Goal: Find specific page/section: Find specific page/section

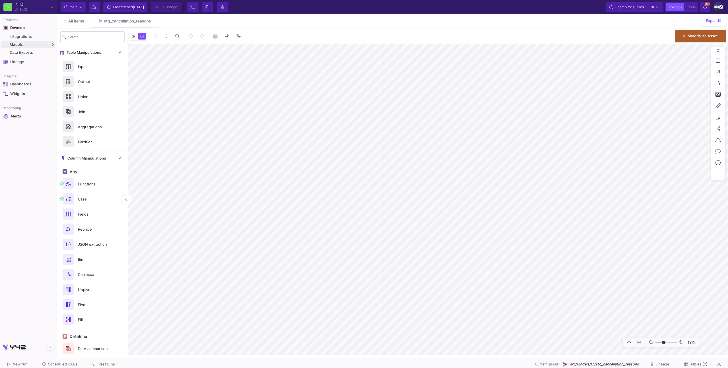
type input "-12"
type input "-18"
click at [156, 19] on button at bounding box center [153, 21] width 9 height 9
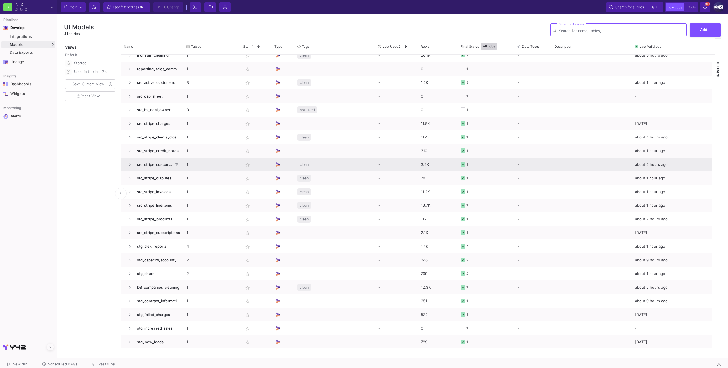
scroll to position [119, 0]
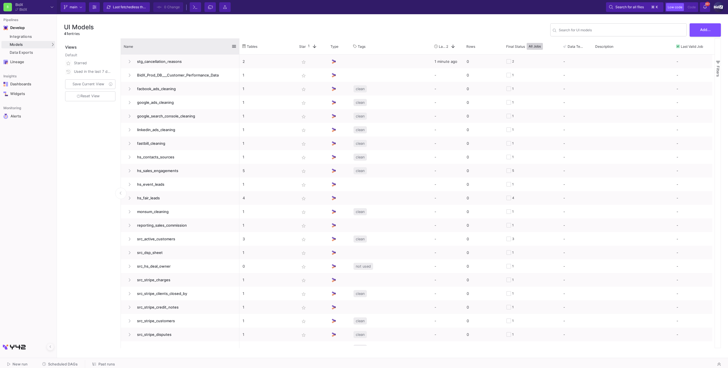
drag, startPoint x: 182, startPoint y: 42, endPoint x: 245, endPoint y: 43, distance: 63.2
click at [241, 43] on div at bounding box center [239, 46] width 2 height 16
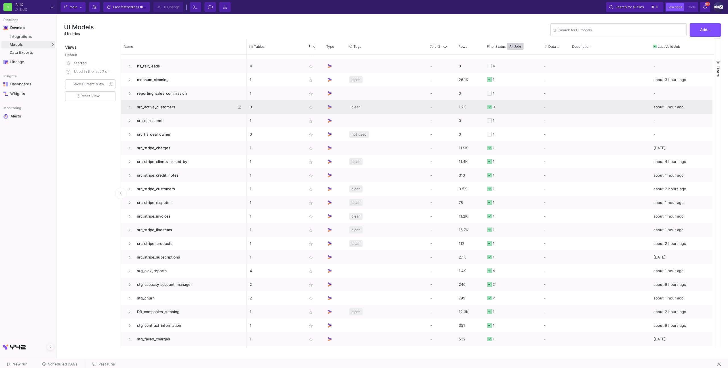
click at [177, 113] on span "src_active_customers" at bounding box center [185, 106] width 102 height 13
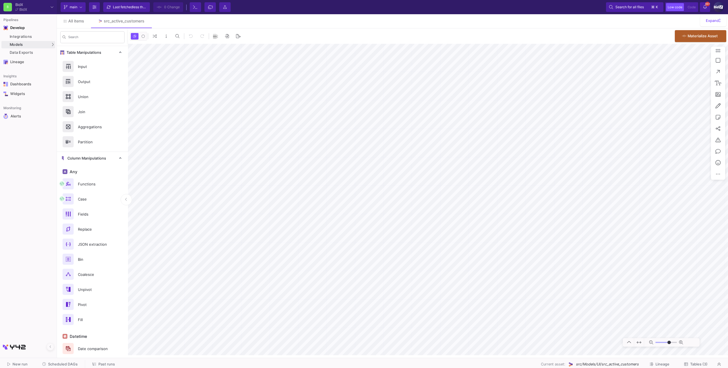
type input "-9"
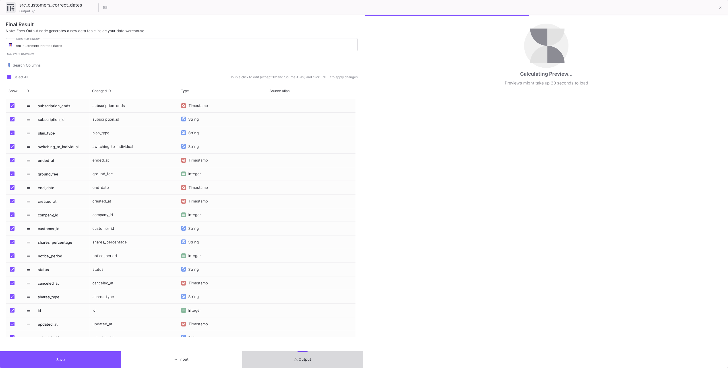
click at [298, 356] on button "Output" at bounding box center [302, 359] width 121 height 17
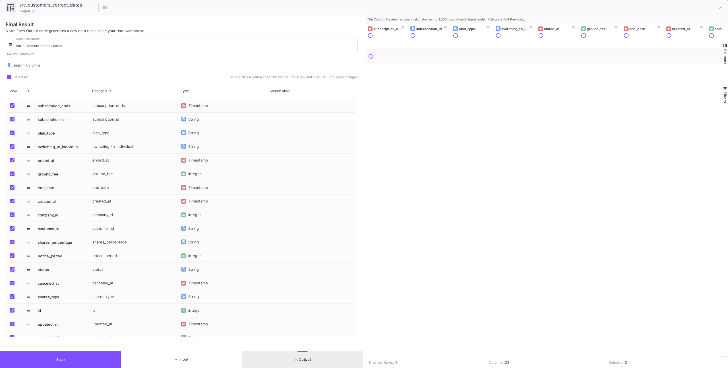
click at [513, 19] on span "Calculate Full Preview" at bounding box center [507, 19] width 38 height 4
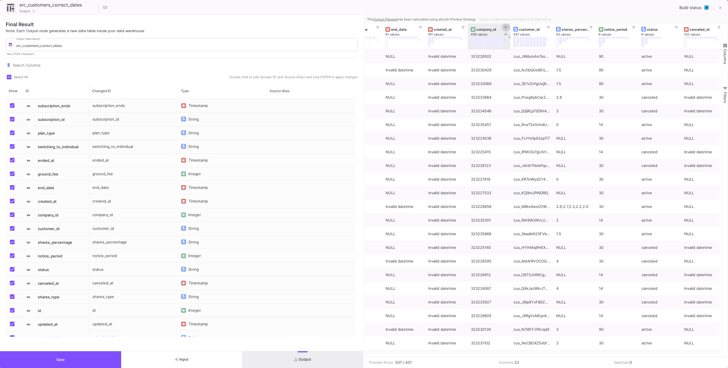
click at [506, 25] on span at bounding box center [506, 27] width 3 height 4
type input "323235883"
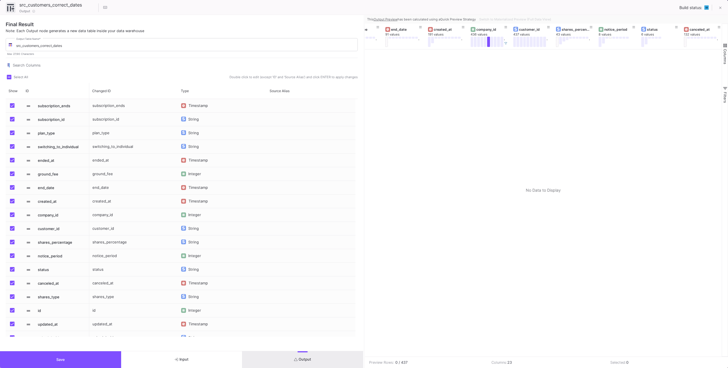
click at [476, 62] on div at bounding box center [543, 202] width 357 height 307
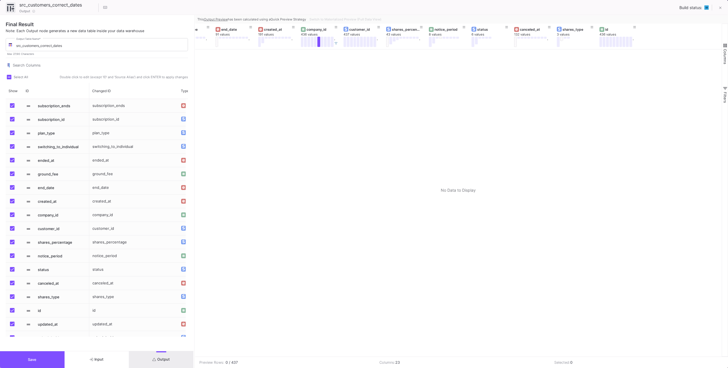
drag, startPoint x: 364, startPoint y: 51, endPoint x: 187, endPoint y: 57, distance: 176.7
click at [194, 57] on div at bounding box center [194, 191] width 1 height 353
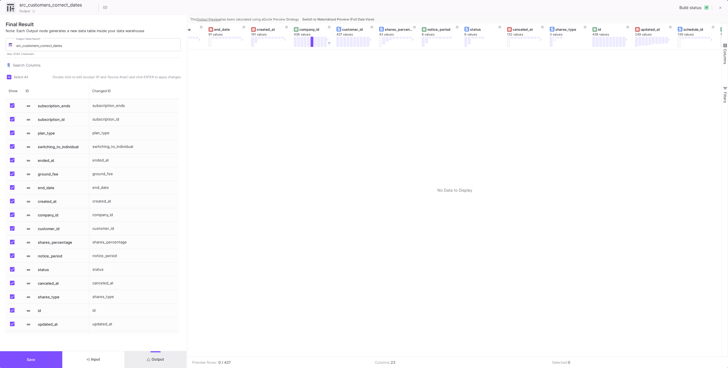
click at [361, 22] on button "Switch to Materialized Preview (Full Data View)" at bounding box center [338, 19] width 74 height 9
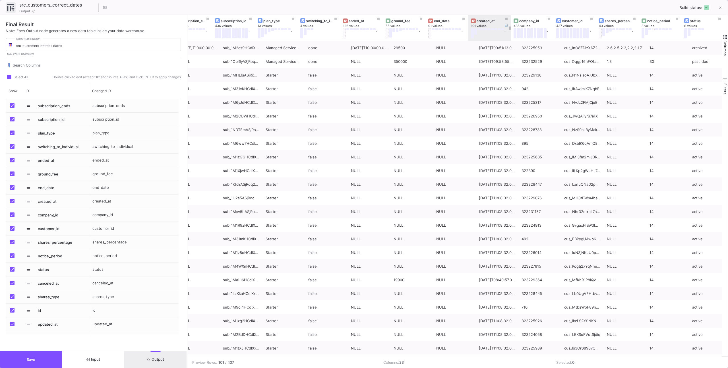
scroll to position [0, 19]
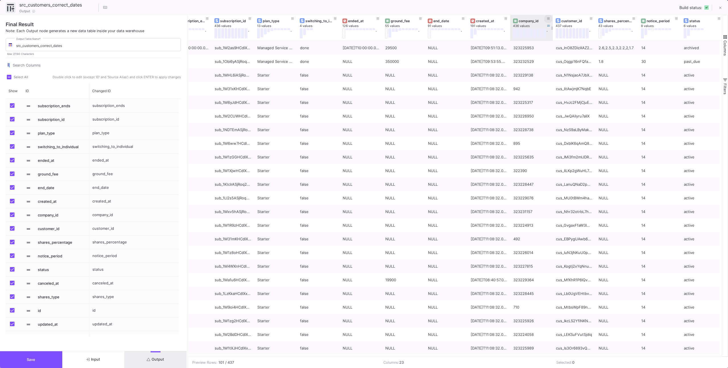
click at [547, 20] on icon at bounding box center [548, 18] width 3 height 3
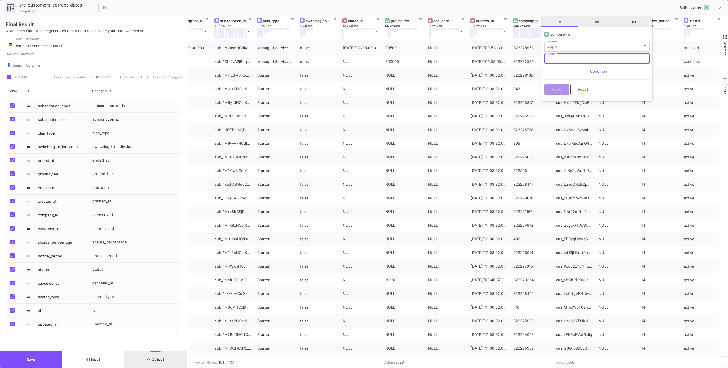
click at [550, 57] on input "Number" at bounding box center [597, 59] width 101 height 4
paste input "323235883"
type input "323235883"
click at [559, 86] on button "Apply" at bounding box center [556, 89] width 25 height 11
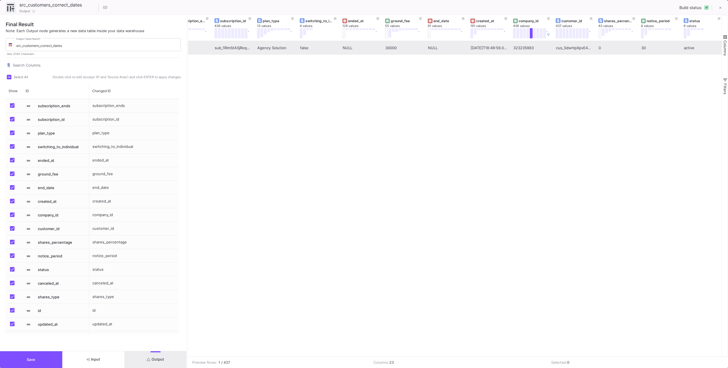
scroll to position [0, 0]
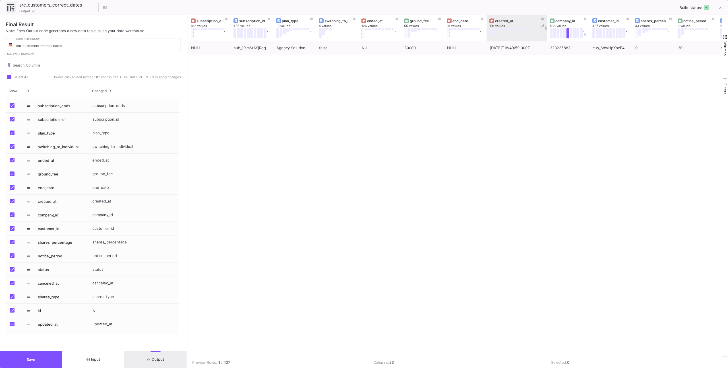
drag, startPoint x: 529, startPoint y: 34, endPoint x: 548, endPoint y: 36, distance: 18.9
click at [548, 36] on div at bounding box center [547, 28] width 2 height 26
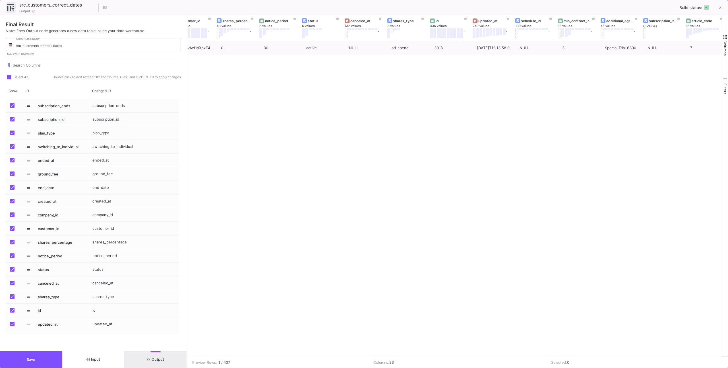
scroll to position [0, 441]
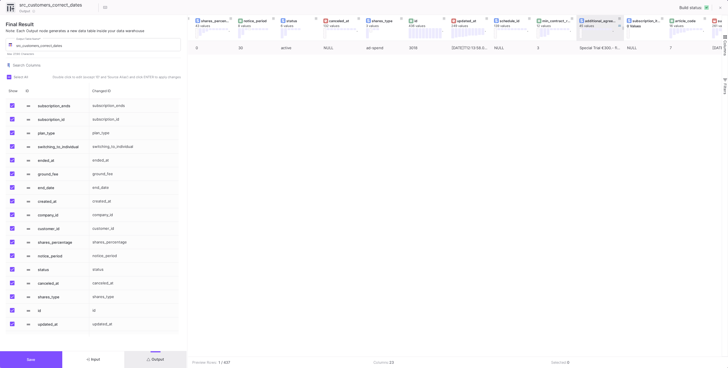
drag, startPoint x: 618, startPoint y: 37, endPoint x: 632, endPoint y: 35, distance: 14.1
click at [625, 35] on div at bounding box center [624, 28] width 2 height 26
click at [443, 16] on button at bounding box center [444, 19] width 9 height 9
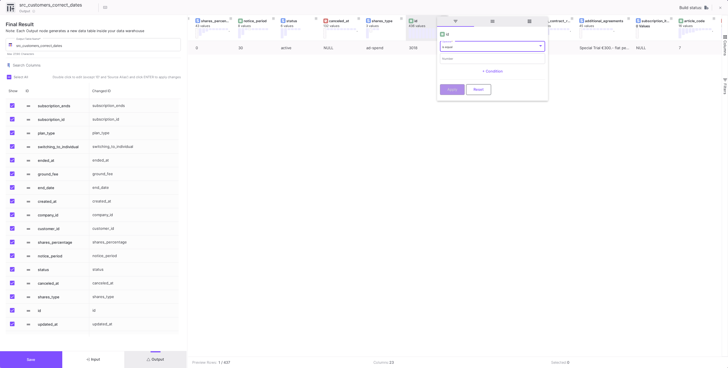
click at [443, 16] on button at bounding box center [444, 19] width 9 height 9
click at [604, 108] on div "323235883 cus_SdwHpXpxE4OBPg 0 30 active NULL ad-spend 3018 2025-07-17T12:13:58…" at bounding box center [455, 199] width 534 height 316
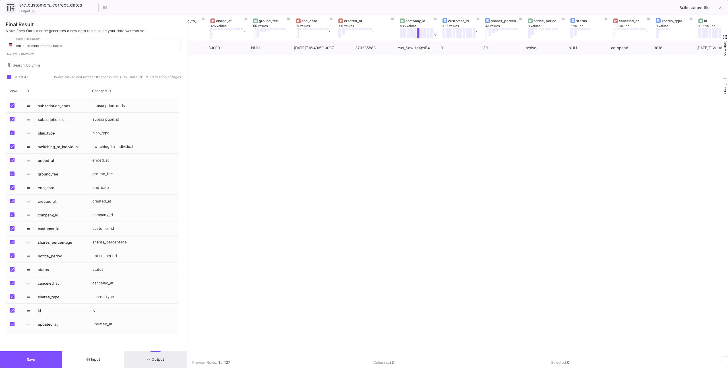
scroll to position [0, 0]
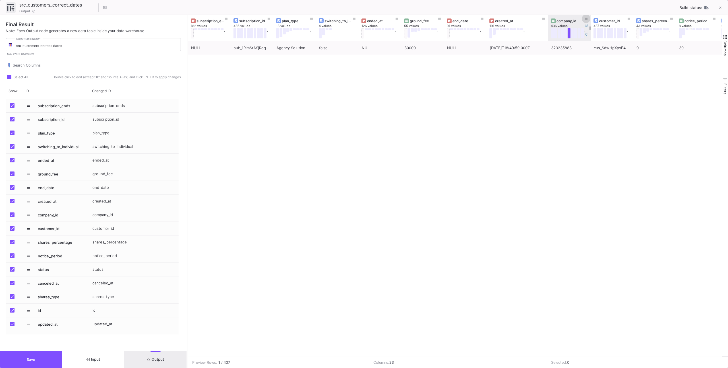
click at [586, 20] on fa-icon at bounding box center [586, 19] width 3 height 4
click at [593, 61] on div "323235883 Number" at bounding box center [635, 58] width 101 height 12
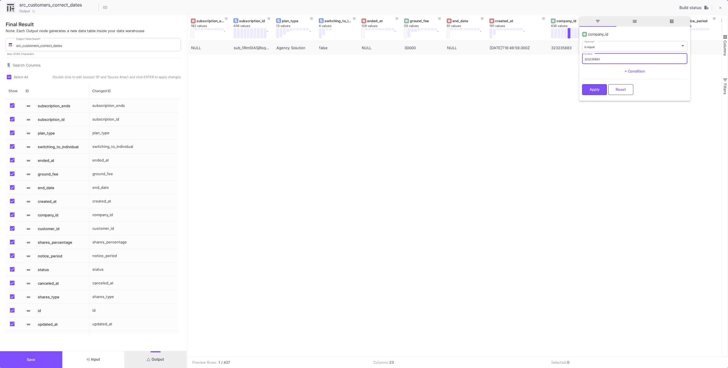
click at [594, 59] on input "323235883" at bounding box center [635, 59] width 101 height 4
paste input "2902"
type input "323232902"
click at [603, 85] on button "Apply" at bounding box center [594, 89] width 25 height 11
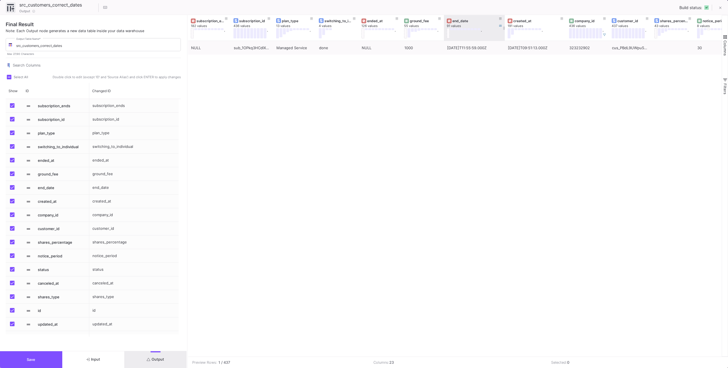
drag, startPoint x: 486, startPoint y: 35, endPoint x: 504, endPoint y: 35, distance: 18.5
click at [504, 34] on div at bounding box center [505, 28] width 2 height 26
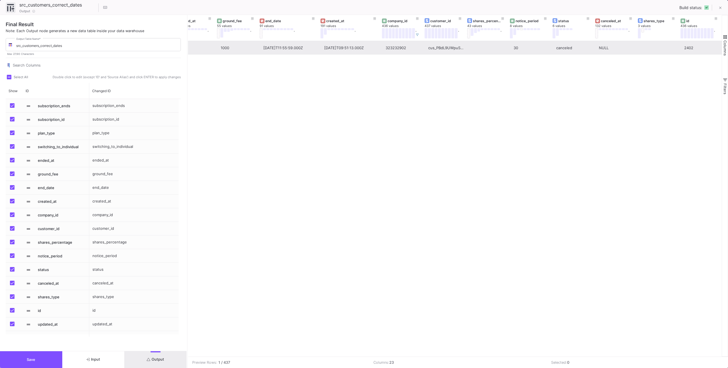
scroll to position [0, 187]
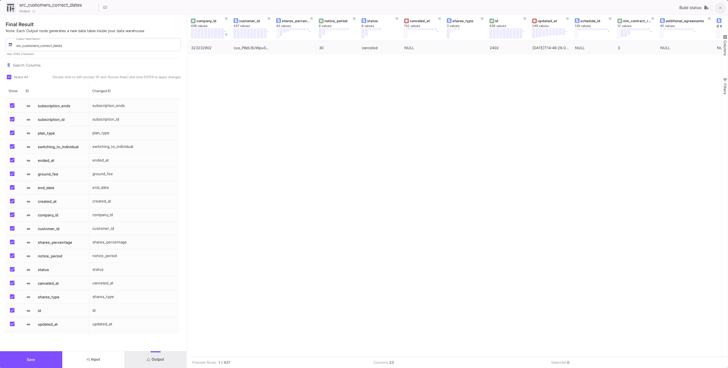
click at [721, 9] on icon at bounding box center [720, 8] width 3 height 4
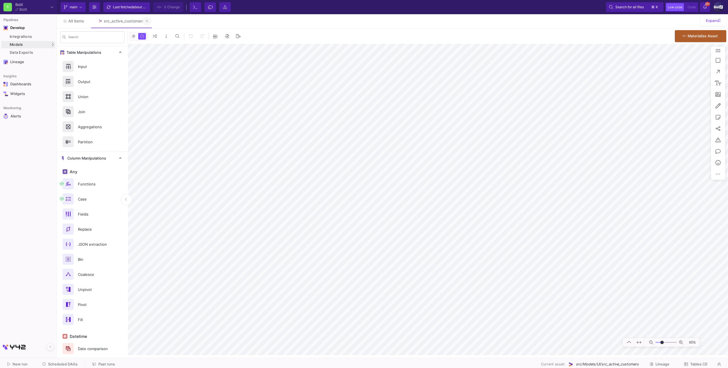
click at [146, 21] on button at bounding box center [147, 21] width 9 height 9
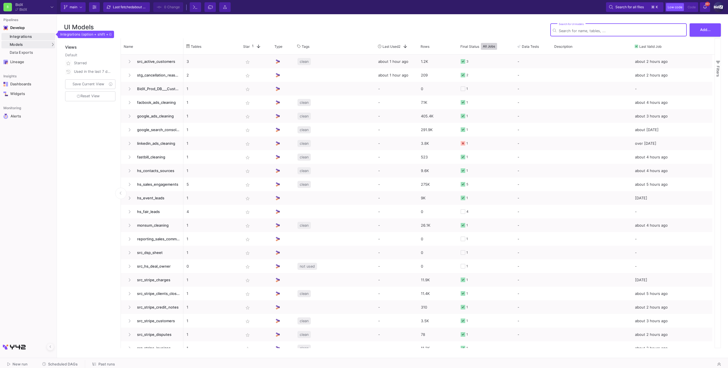
click at [29, 38] on div "Integrations" at bounding box center [32, 36] width 44 height 5
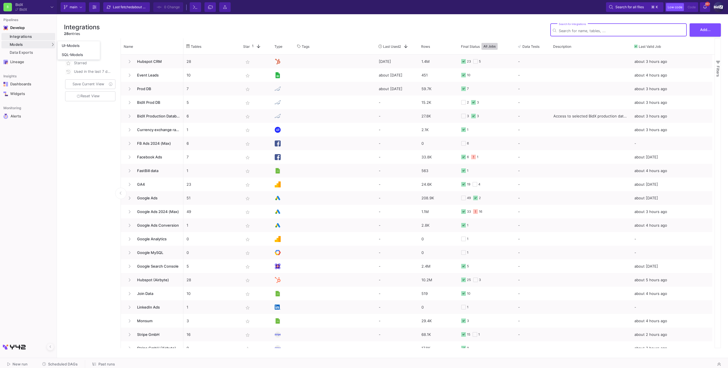
click at [34, 46] on div "Models" at bounding box center [28, 44] width 54 height 7
click at [77, 44] on div "UI-Models" at bounding box center [71, 46] width 18 height 5
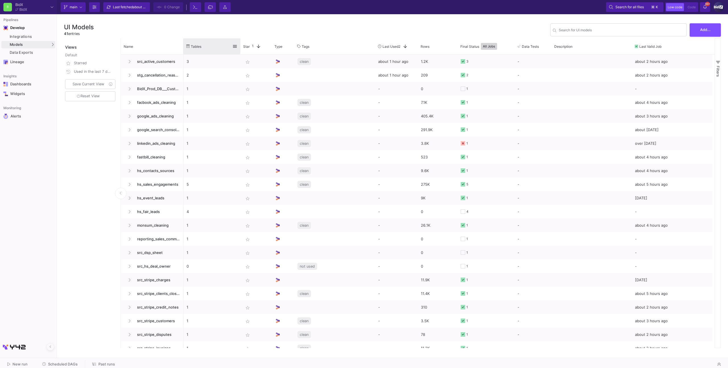
click at [183, 50] on div "Tables" at bounding box center [211, 46] width 57 height 16
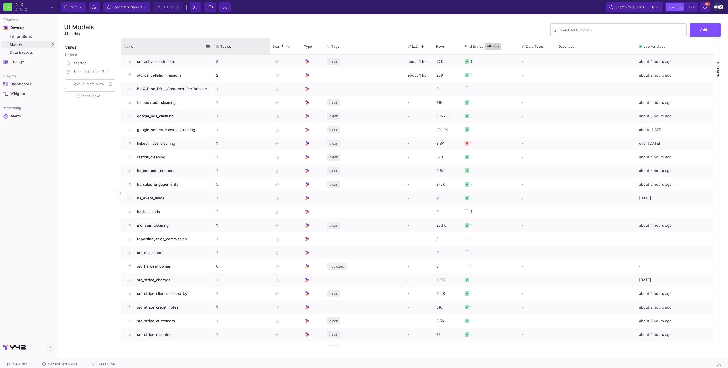
drag, startPoint x: 189, startPoint y: 49, endPoint x: 214, endPoint y: 50, distance: 25.6
click at [212, 48] on div at bounding box center [213, 46] width 2 height 16
click at [72, 359] on div "New run Scheduled DAGs Past runs" at bounding box center [364, 364] width 728 height 13
click at [69, 362] on span "Scheduled DAGs" at bounding box center [63, 364] width 30 height 4
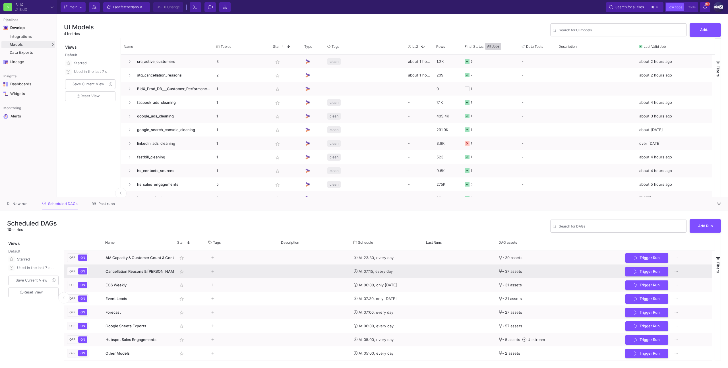
click at [250, 268] on y42-tags-cell-renderer "Press SPACE to select this row." at bounding box center [242, 271] width 66 height 13
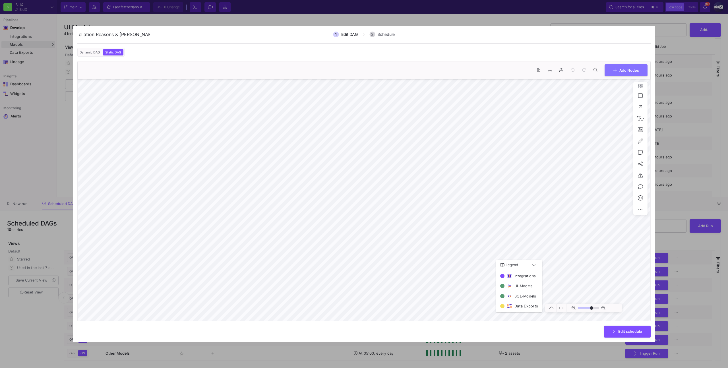
type input "0"
click at [656, 48] on div at bounding box center [364, 184] width 728 height 368
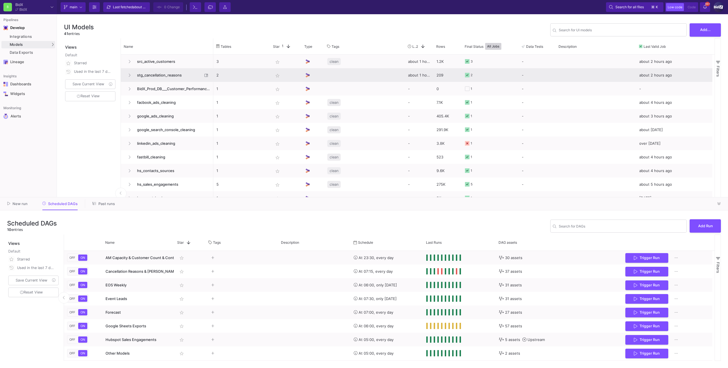
click at [182, 81] on span "stg_cancellation_reasons" at bounding box center [168, 75] width 69 height 13
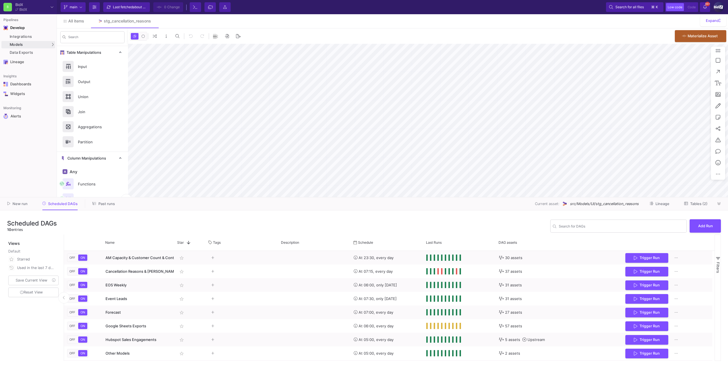
click at [718, 203] on icon at bounding box center [719, 204] width 3 height 4
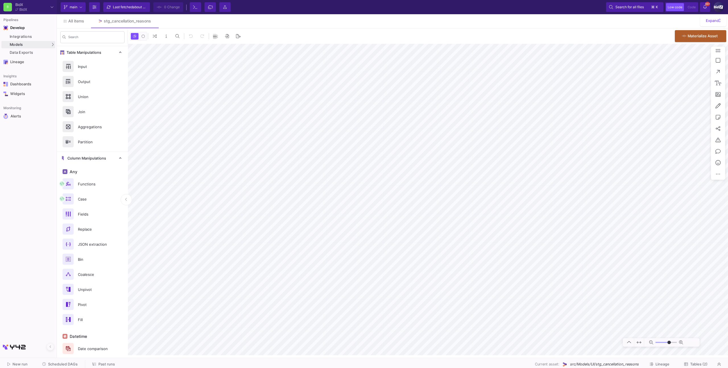
type input "-18"
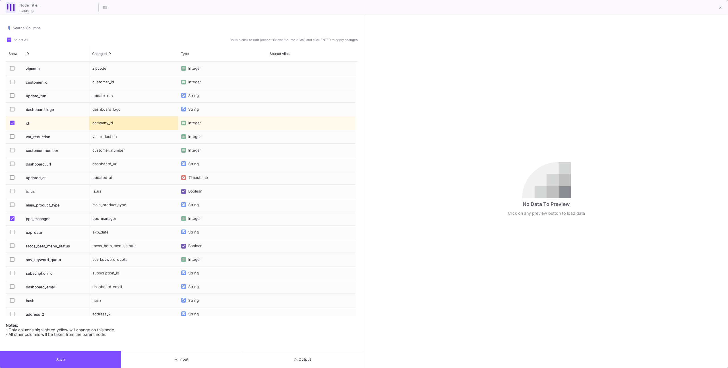
click at [327, 360] on button "Output" at bounding box center [302, 359] width 121 height 17
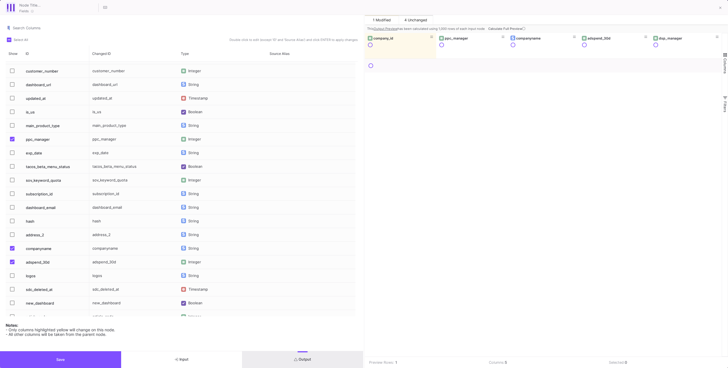
scroll to position [95, 0]
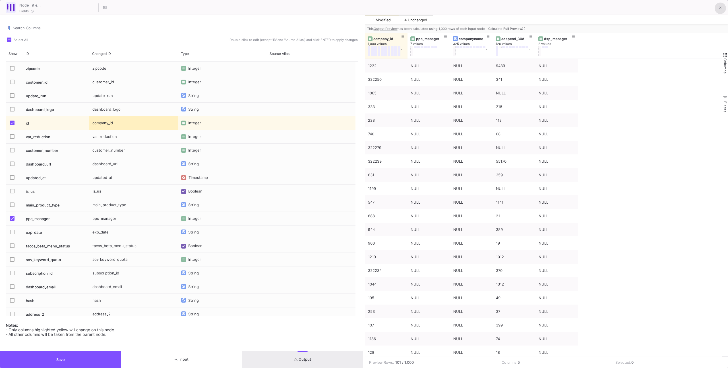
click at [723, 8] on button at bounding box center [720, 8] width 11 height 11
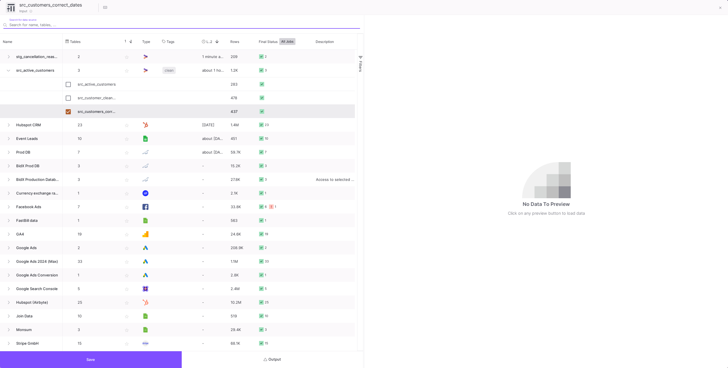
click at [290, 358] on button "Output" at bounding box center [273, 359] width 182 height 17
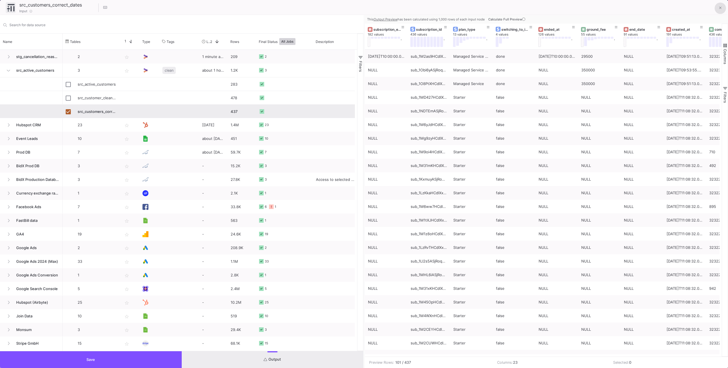
click at [720, 8] on icon at bounding box center [720, 8] width 3 height 4
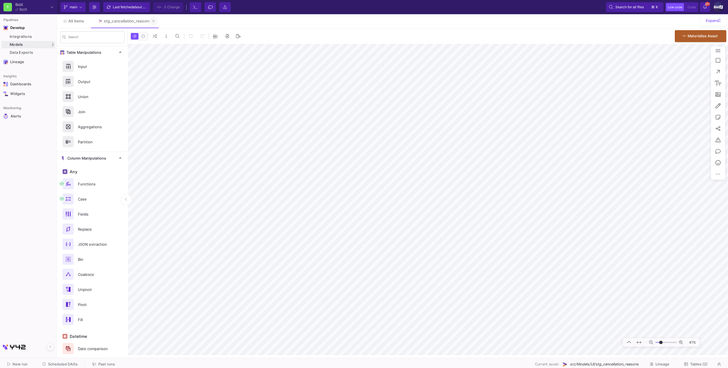
click at [154, 22] on icon at bounding box center [153, 21] width 3 height 4
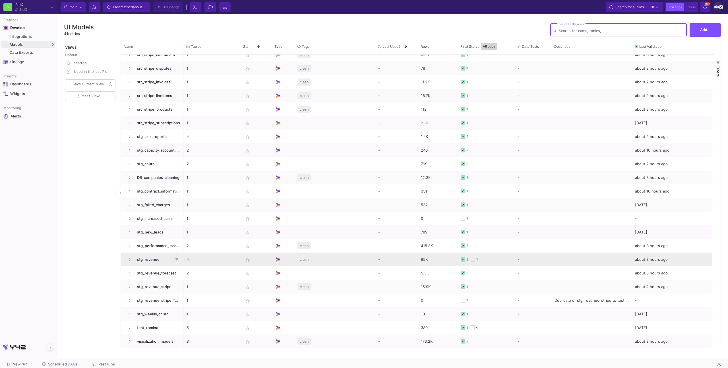
click at [154, 257] on span "stg_revenue" at bounding box center [153, 259] width 39 height 13
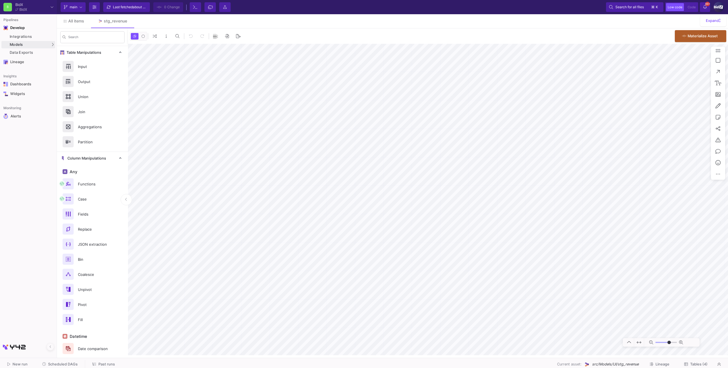
type input "-9"
click at [131, 17] on button at bounding box center [129, 21] width 9 height 9
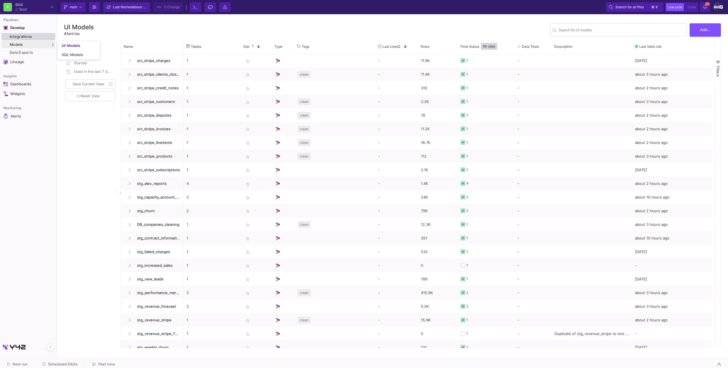
click at [23, 37] on div "Integrations" at bounding box center [32, 36] width 44 height 5
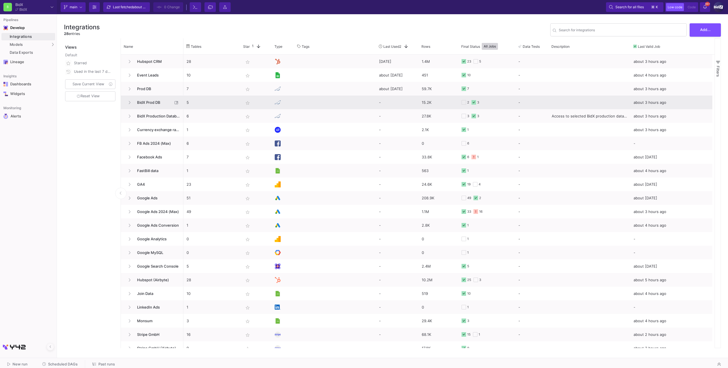
click at [148, 106] on span "BidX Prod DB" at bounding box center [153, 102] width 39 height 13
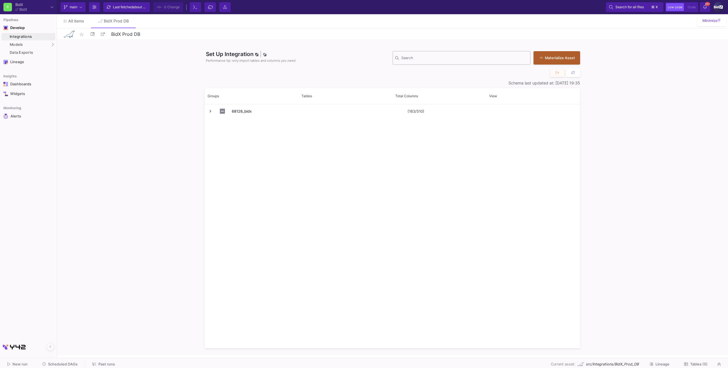
click at [418, 61] on div "Search" at bounding box center [464, 57] width 127 height 15
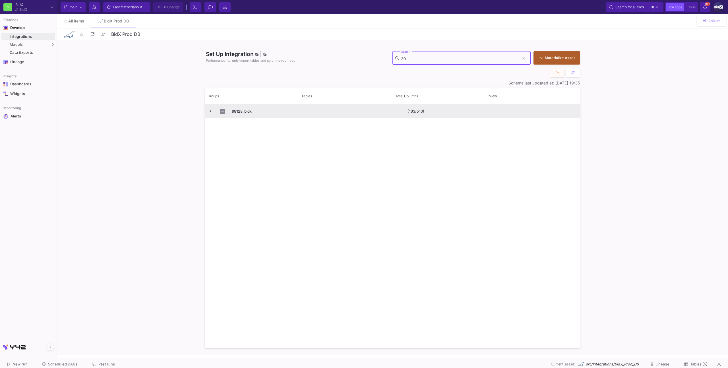
type input "30"
click at [211, 114] on span "Press SPACE to select this row." at bounding box center [210, 111] width 5 height 13
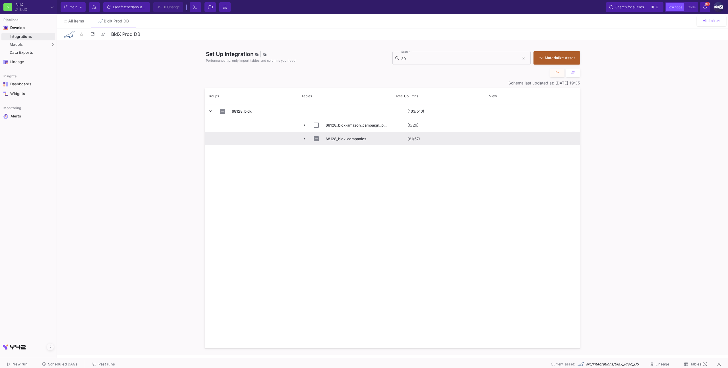
click at [304, 138] on span "Press SPACE to select this row." at bounding box center [304, 138] width 5 height 5
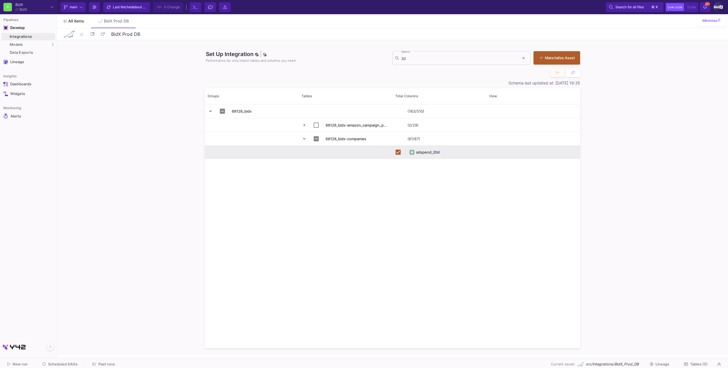
click at [77, 21] on span "All items" at bounding box center [76, 21] width 16 height 5
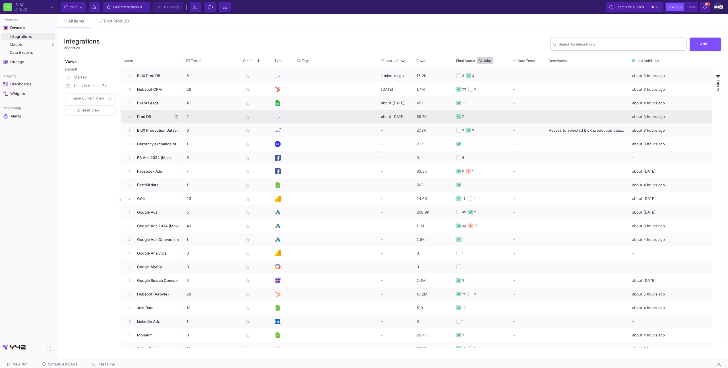
click at [319, 117] on y42-tags-cell-renderer at bounding box center [336, 116] width 77 height 13
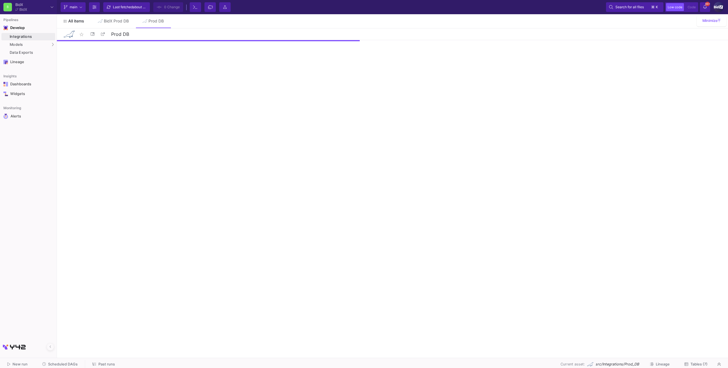
click at [76, 19] on span "All items" at bounding box center [76, 21] width 16 height 5
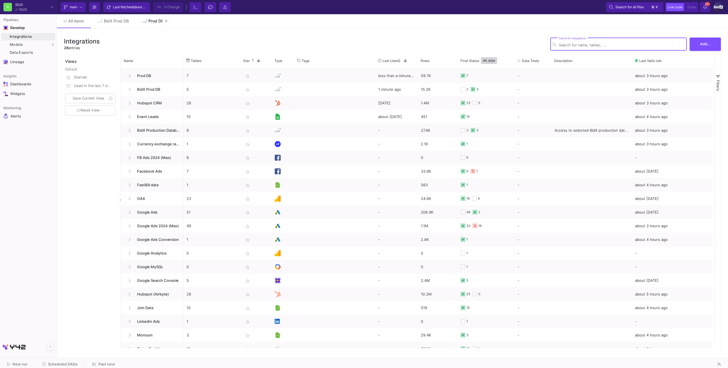
click at [150, 21] on div "Prod DB" at bounding box center [155, 21] width 15 height 5
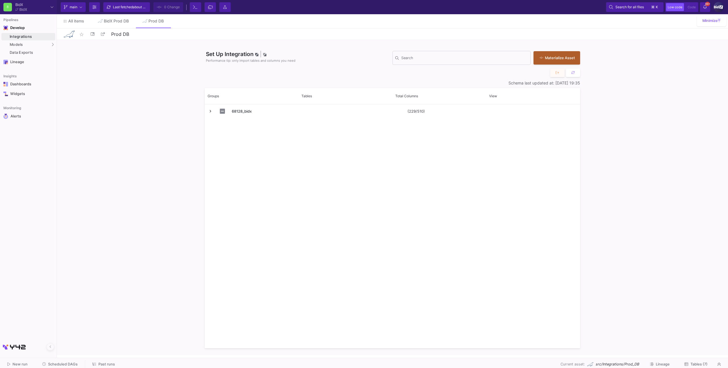
click at [691, 363] on span "Tables (7)" at bounding box center [699, 364] width 17 height 4
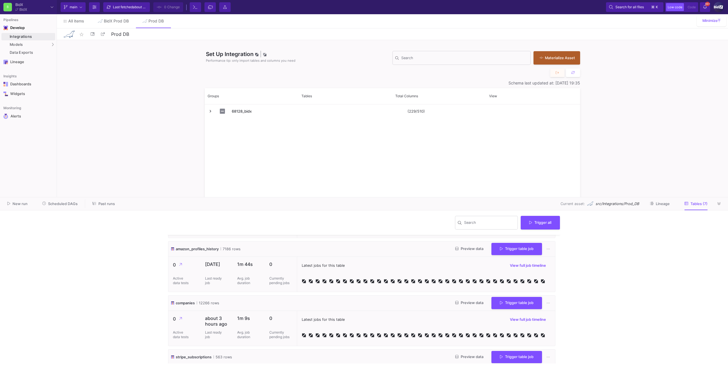
scroll to position [49, 0]
